Goal: Task Accomplishment & Management: Complete application form

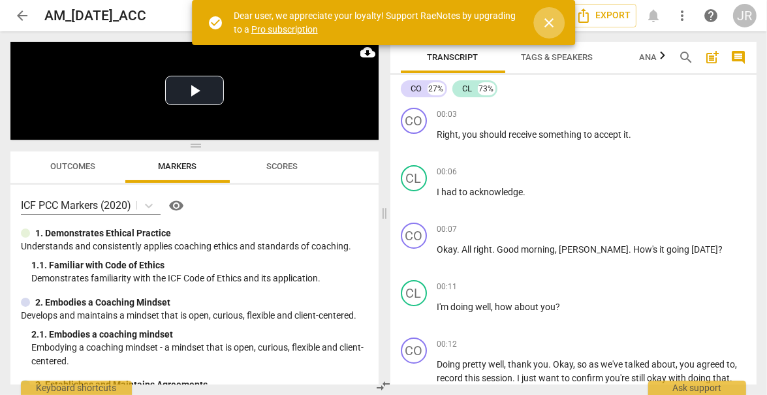
click at [553, 22] on span "close" at bounding box center [549, 23] width 16 height 16
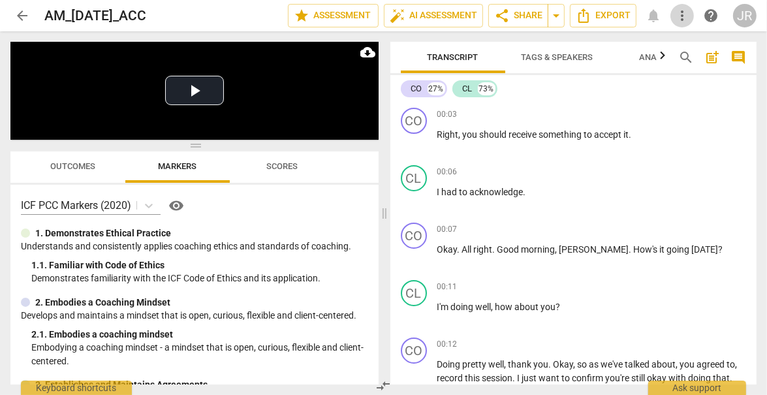
click at [686, 14] on span "more_vert" at bounding box center [682, 16] width 16 height 16
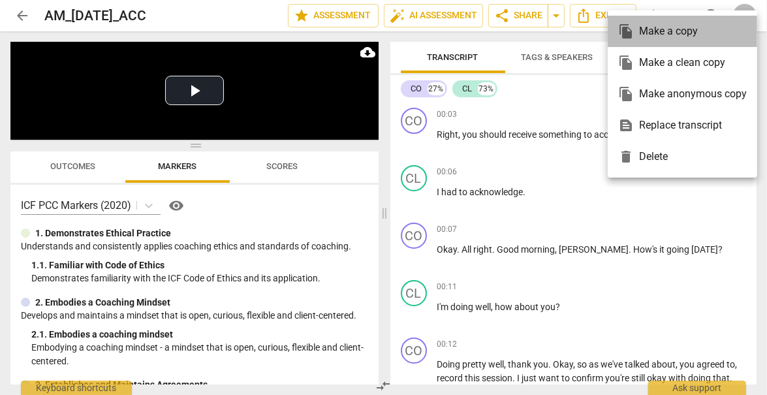
click at [682, 29] on div "file_copy Make a copy" at bounding box center [682, 31] width 129 height 31
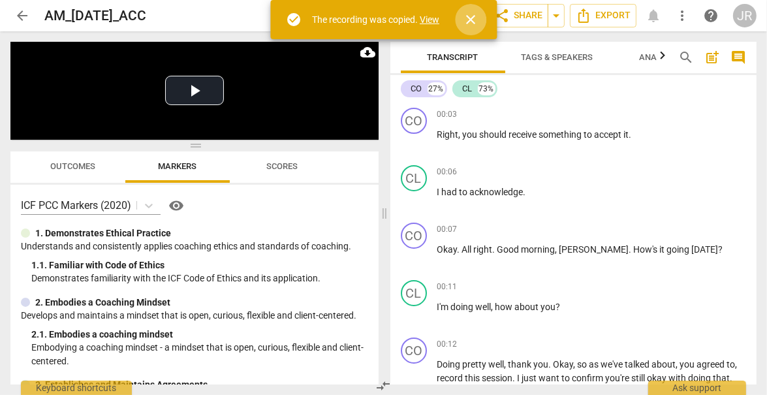
click at [477, 14] on span "close" at bounding box center [471, 20] width 16 height 16
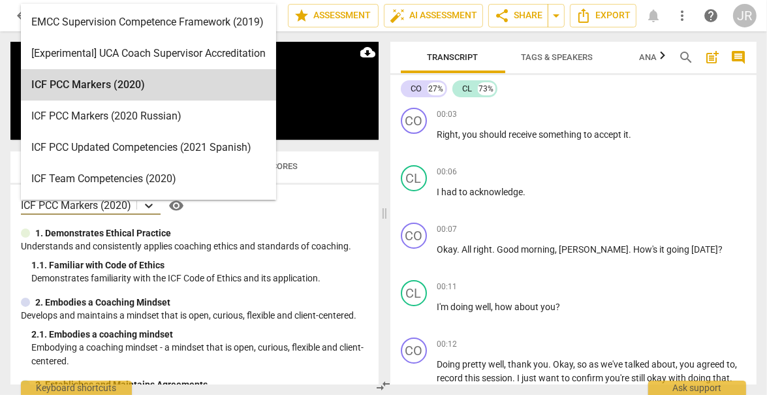
click at [151, 202] on icon at bounding box center [148, 205] width 13 height 13
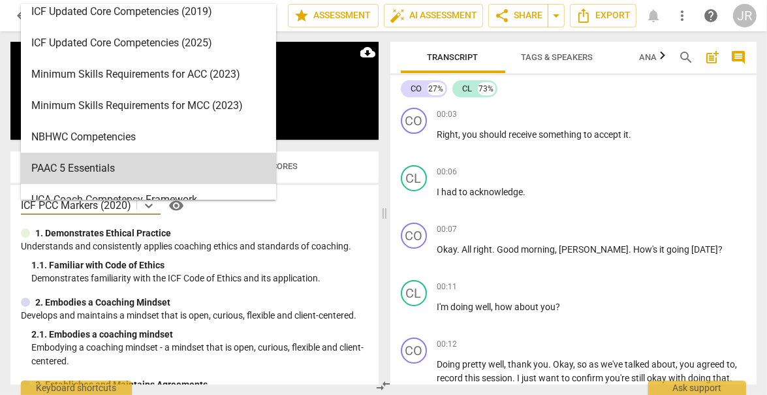
scroll to position [258, 0]
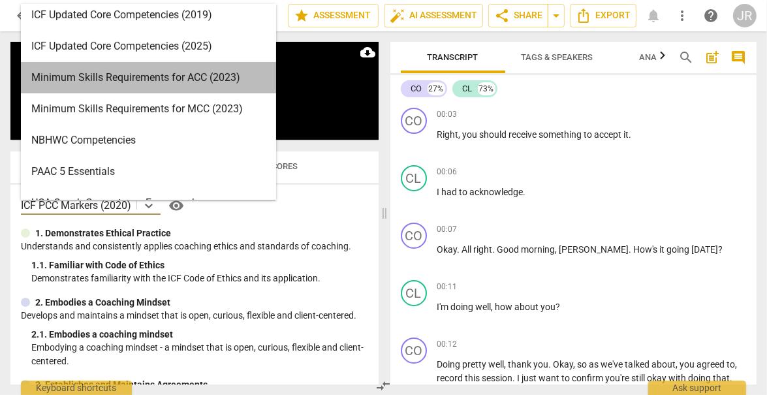
click at [200, 74] on div "Minimum Skills Requirements for ACC (2023)" at bounding box center [148, 77] width 255 height 31
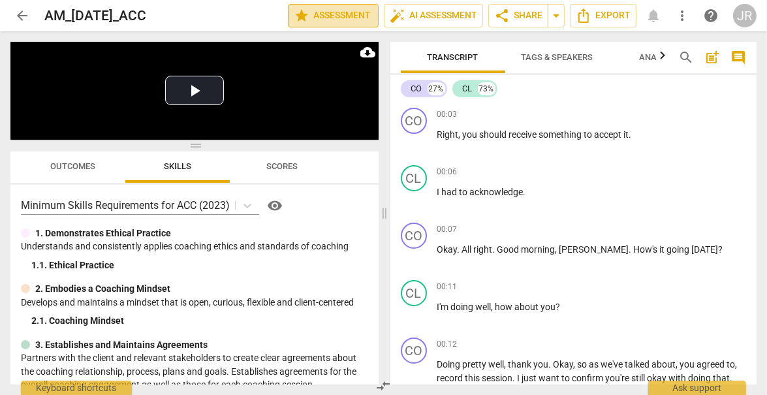
click at [348, 14] on span "star Assessment" at bounding box center [333, 16] width 79 height 16
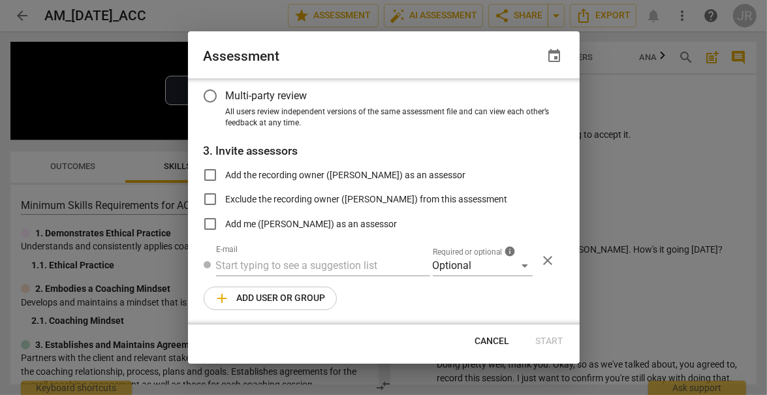
radio input "false"
click at [349, 260] on input "text" at bounding box center [323, 265] width 214 height 21
type input "coaching"
radio input "false"
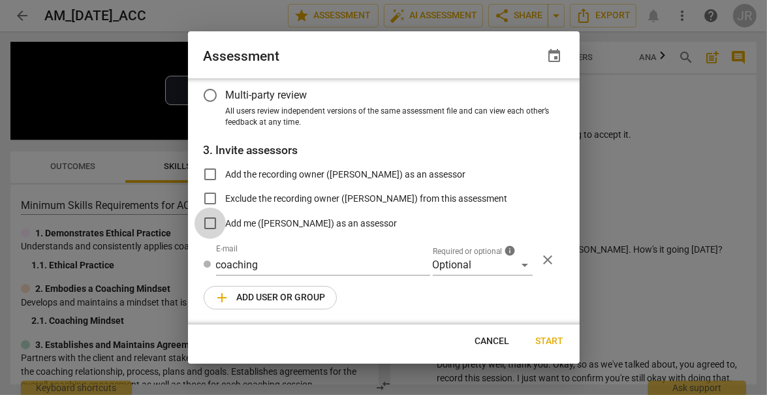
click at [212, 223] on input "Add me ([PERSON_NAME]) as an assessor" at bounding box center [210, 223] width 31 height 31
checkbox input "true"
radio input "false"
click at [285, 264] on input "coaching" at bounding box center [323, 265] width 214 height 21
type input "[EMAIL_ADDRESS]c"
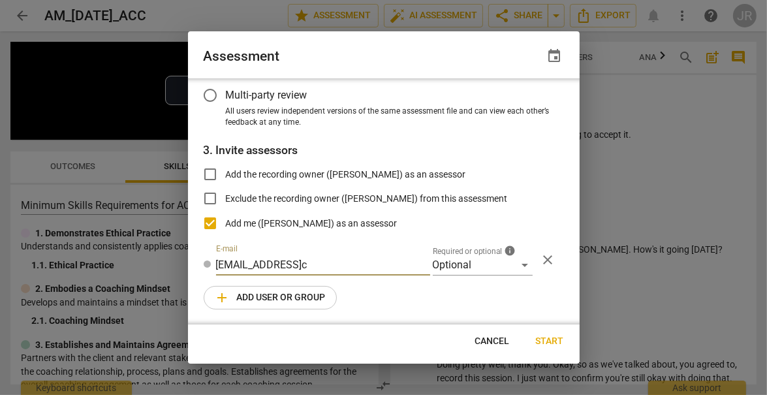
click at [486, 336] on span "Cancel" at bounding box center [492, 341] width 35 height 13
radio input "false"
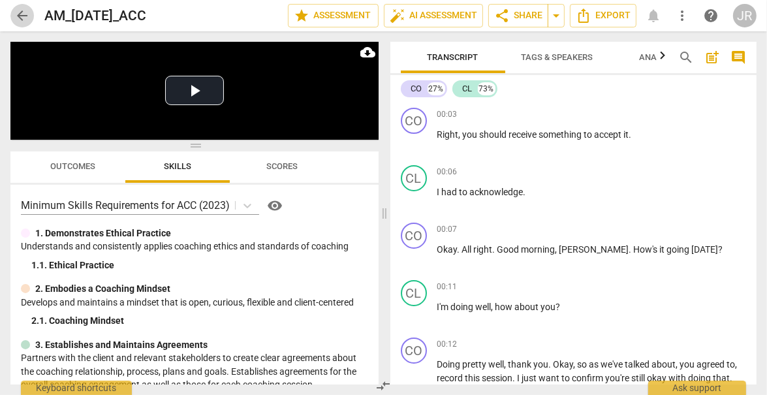
click at [30, 13] on span "arrow_back" at bounding box center [22, 16] width 24 height 16
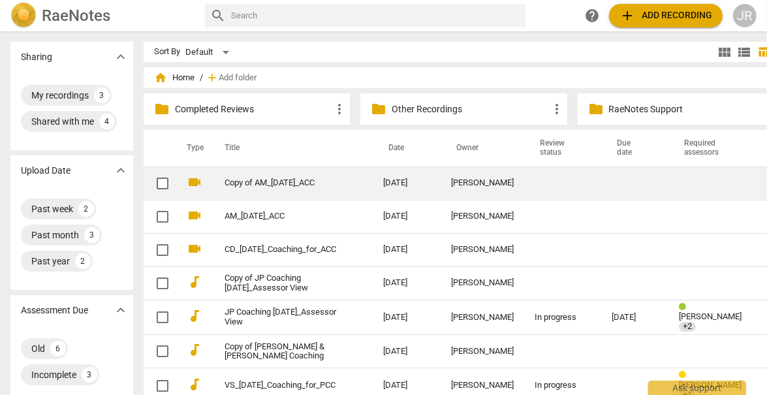
click at [308, 183] on link "Copy of AM_[DATE]_ACC" at bounding box center [281, 183] width 112 height 10
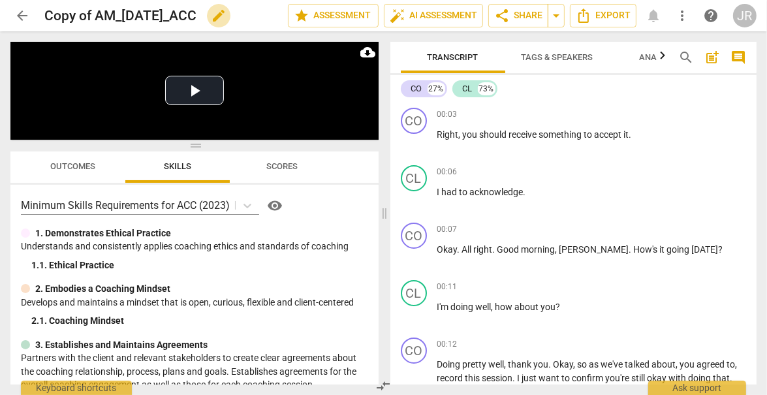
click at [227, 14] on span "edit" at bounding box center [219, 16] width 16 height 16
click at [97, 18] on input "Copy of AM_[DATE]_ACC" at bounding box center [137, 15] width 186 height 25
type input "AM_[DATE]_ACC_Assessor View"
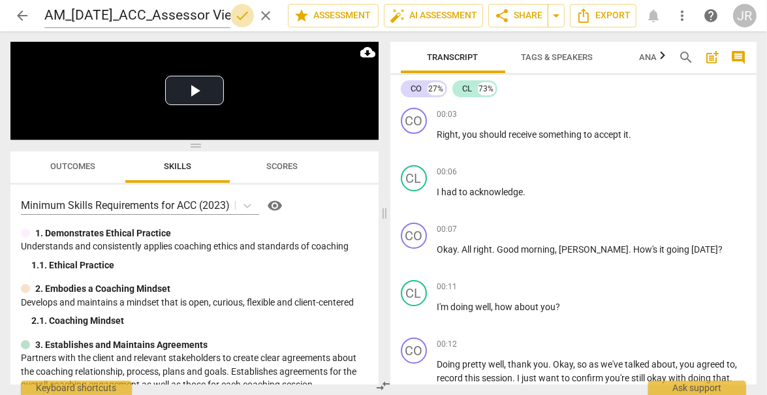
click at [240, 14] on span "done" at bounding box center [242, 16] width 16 height 16
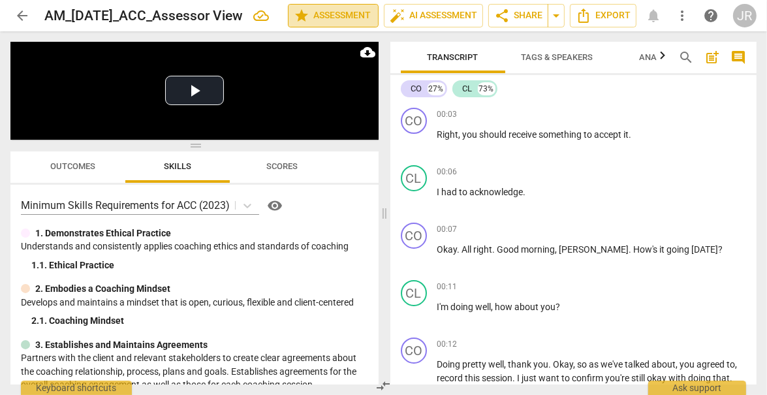
click at [350, 12] on span "star Assessment" at bounding box center [333, 16] width 79 height 16
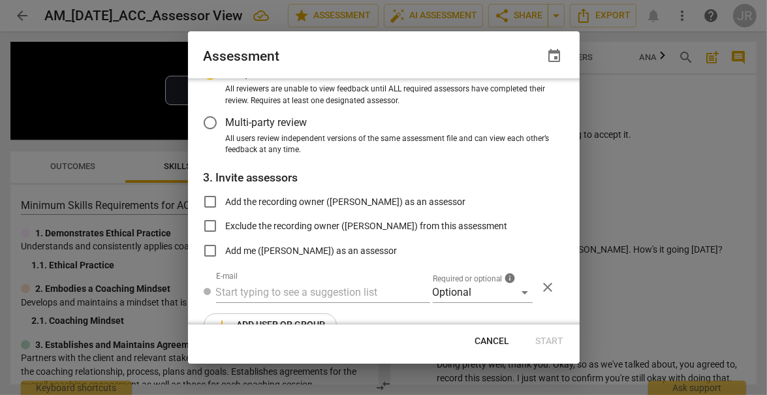
scroll to position [137, 0]
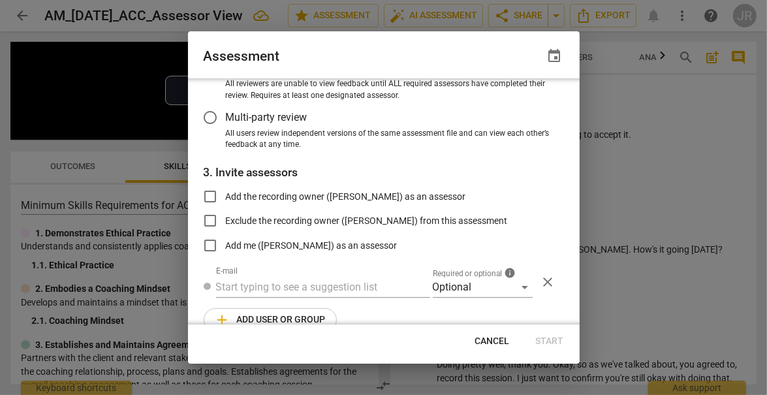
radio input "false"
click at [211, 198] on input "Add the recording owner ([PERSON_NAME]) as an assessor" at bounding box center [210, 196] width 31 height 31
checkbox input "true"
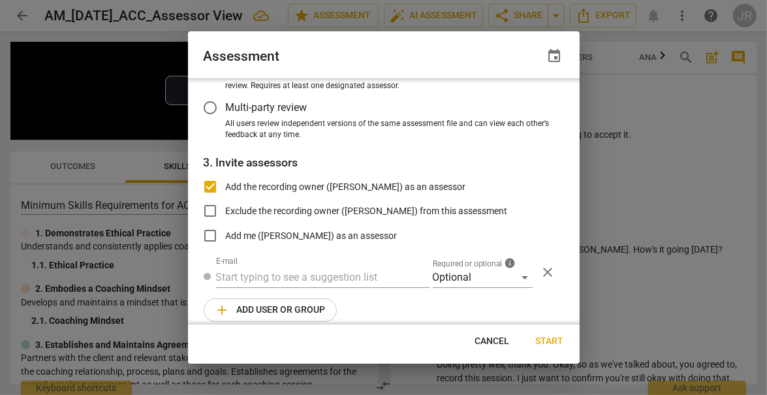
radio input "false"
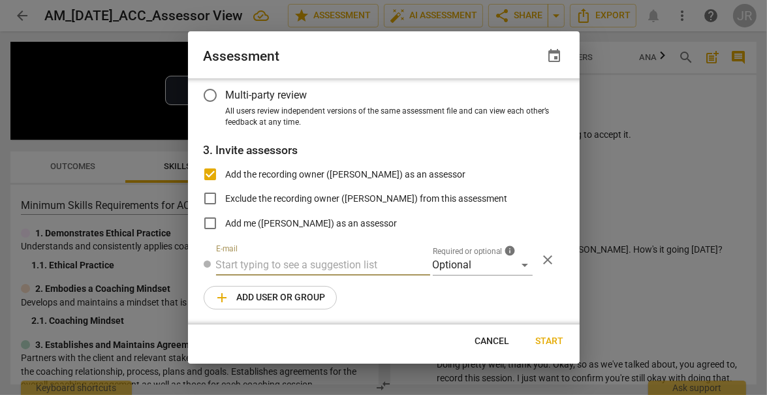
click at [313, 257] on input "text" at bounding box center [323, 265] width 214 height 21
type input "[EMAIL_ADDRESS][DOMAIN_NAME]"
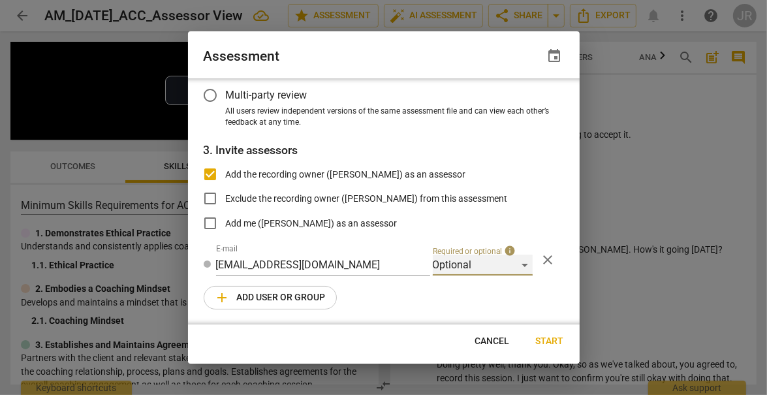
click at [467, 266] on div "Optional" at bounding box center [483, 265] width 100 height 21
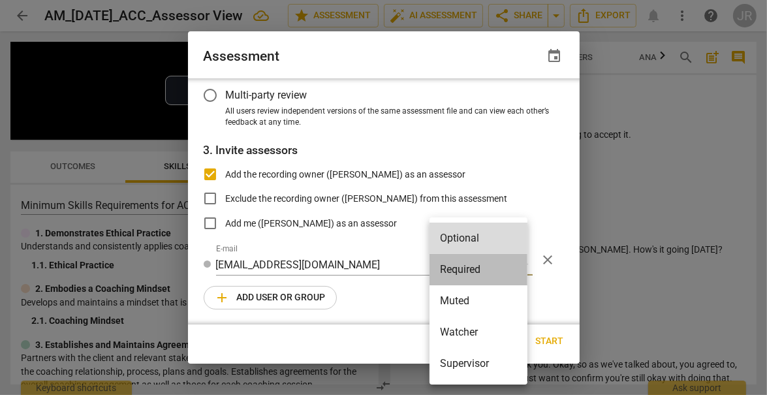
click at [484, 266] on li "Required" at bounding box center [479, 269] width 98 height 31
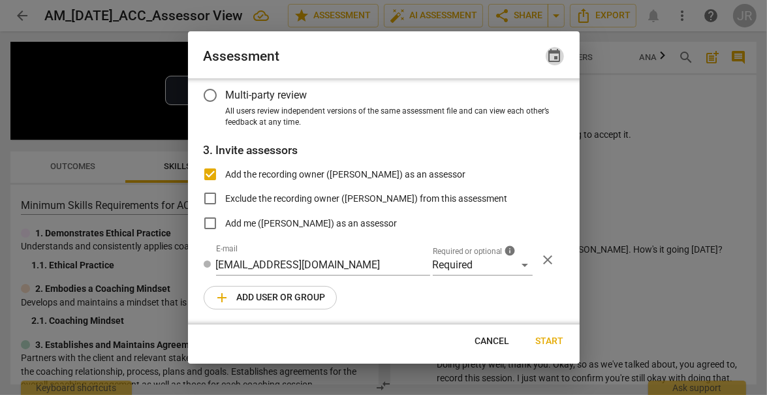
click at [557, 55] on span "event" at bounding box center [555, 56] width 16 height 16
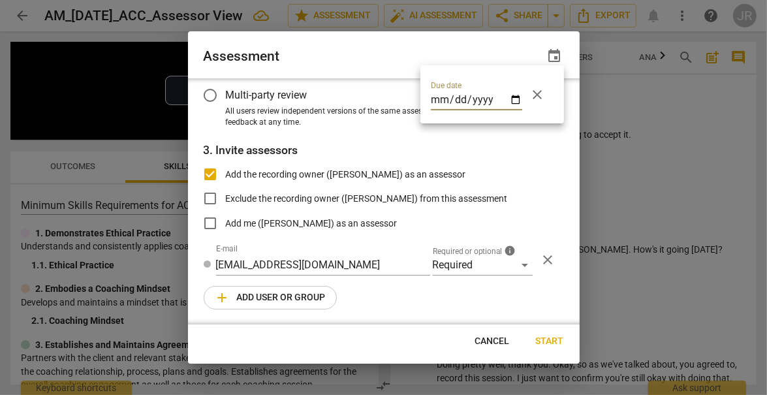
click at [518, 99] on input "date" at bounding box center [476, 100] width 91 height 19
radio input "false"
type input "[DATE]"
click at [522, 195] on div at bounding box center [383, 197] width 767 height 395
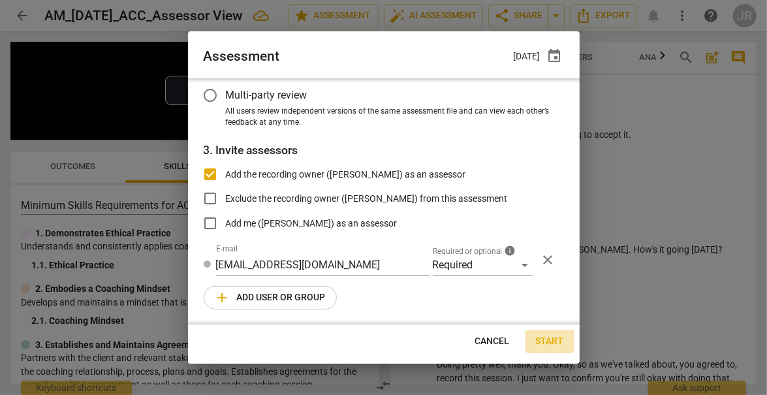
click at [552, 340] on span "Start" at bounding box center [550, 341] width 28 height 13
radio input "false"
type input "[PERSON_NAME] <[EMAIL_ADDRESS][DOMAIN_NAME]>"
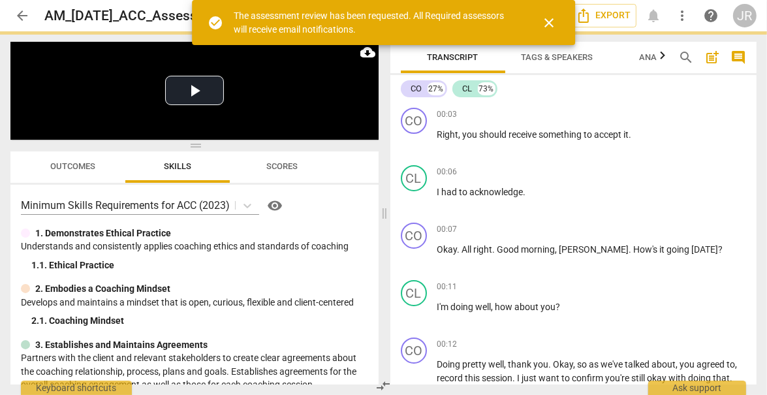
scroll to position [116, 0]
